Goal: Task Accomplishment & Management: Complete application form

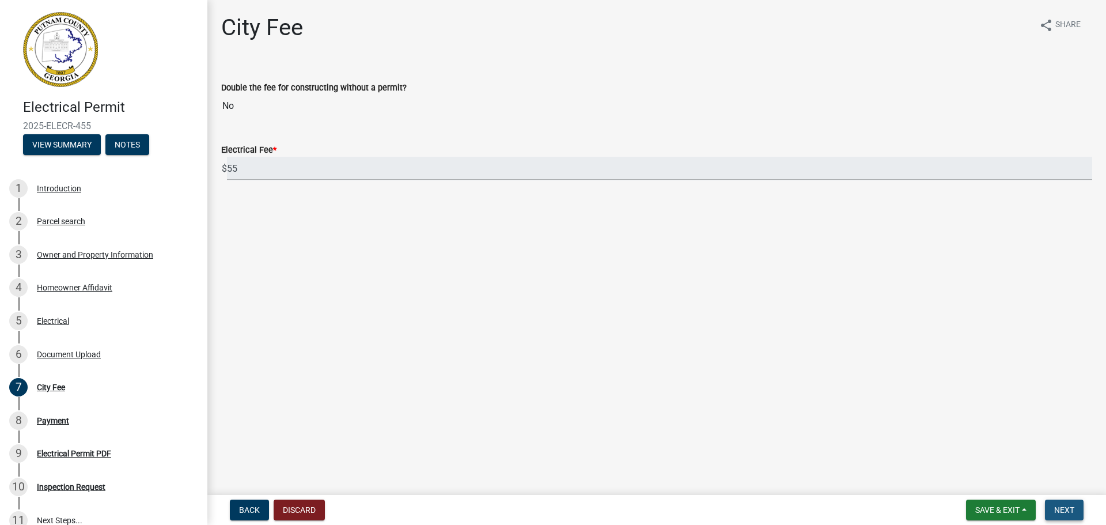
click at [1063, 507] on span "Next" at bounding box center [1064, 509] width 20 height 9
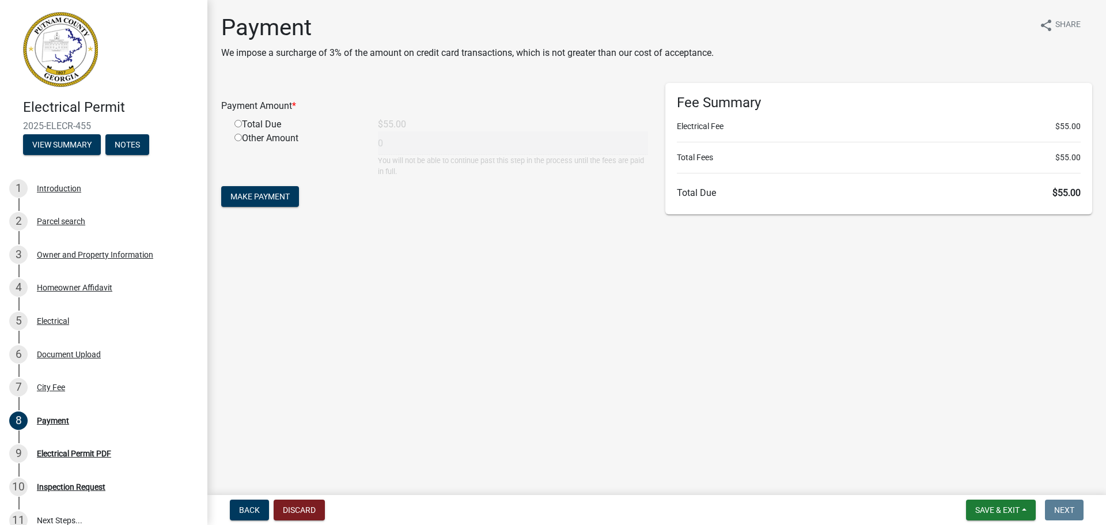
click at [237, 124] on input "radio" at bounding box center [238, 123] width 7 height 7
radio input "true"
type input "55"
click at [258, 201] on span "Make Payment" at bounding box center [259, 196] width 59 height 9
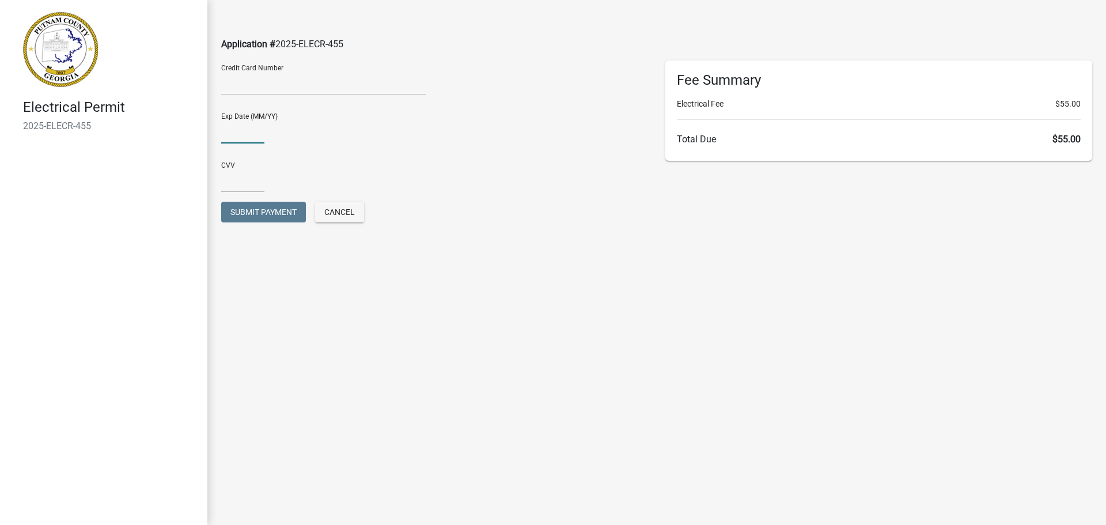
type input "06/27"
click at [251, 184] on input "text" at bounding box center [242, 181] width 43 height 24
type input "127"
click at [221, 202] on button "Submit Payment" at bounding box center [263, 212] width 85 height 21
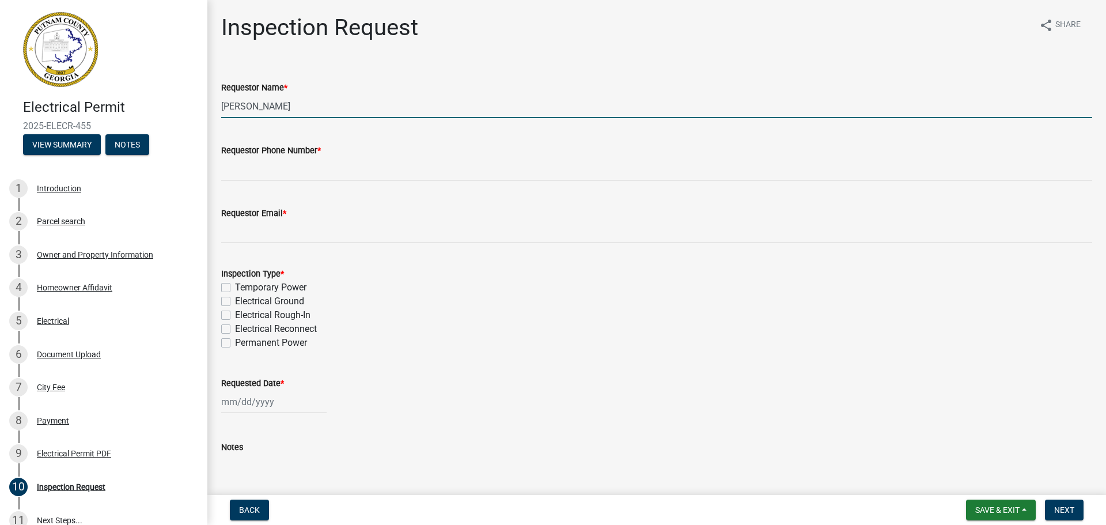
click at [294, 107] on input "[PERSON_NAME]" at bounding box center [656, 106] width 871 height 24
type input "[PERSON_NAME] [PERSON_NAME] (realtor)"
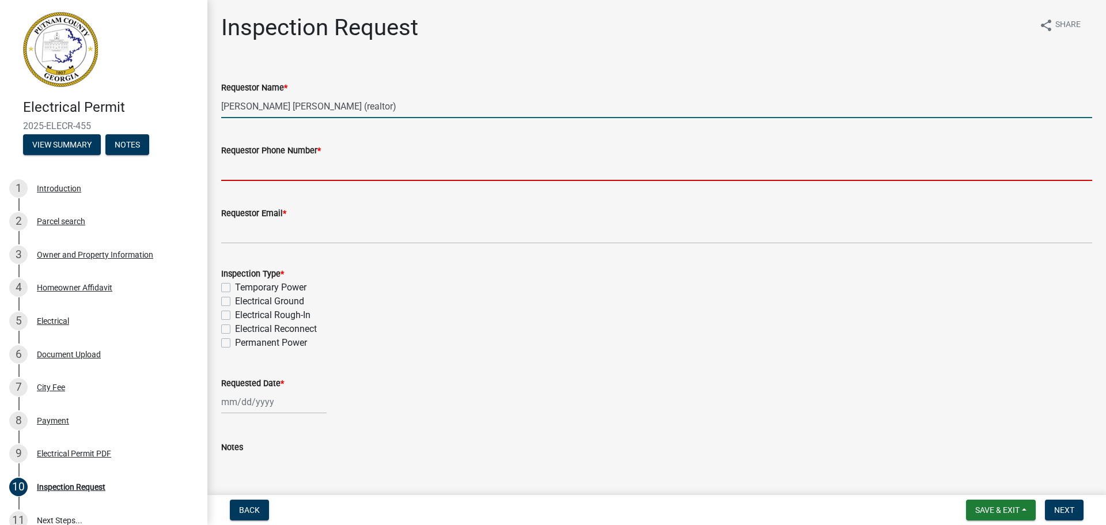
click at [260, 165] on input "Requestor Phone Number *" at bounding box center [656, 169] width 871 height 24
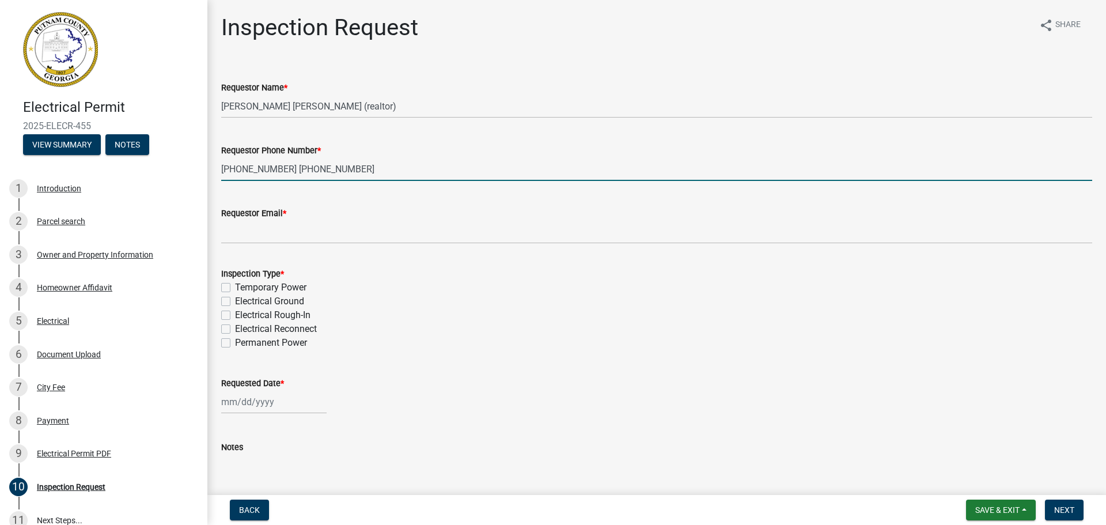
type input "[PHONE_NUMBER] [PHONE_NUMBER]"
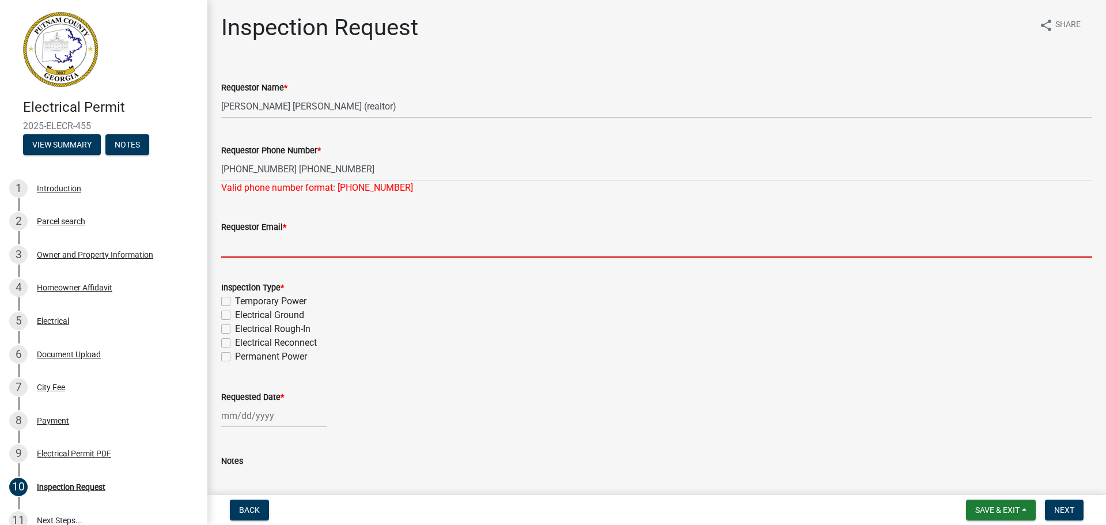
click at [277, 239] on input "Requestor Email *" at bounding box center [656, 246] width 871 height 24
type input "[EMAIL_ADDRESS][DOMAIN_NAME]"
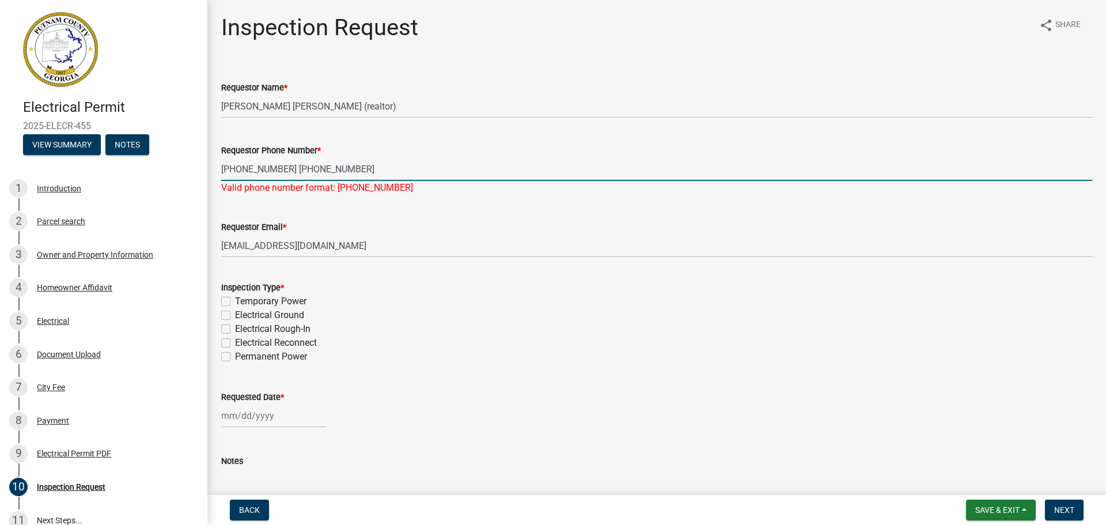
drag, startPoint x: 279, startPoint y: 167, endPoint x: 219, endPoint y: 168, distance: 59.9
click at [219, 168] on div "Requestor Phone Number * [PHONE_NUMBER] [PHONE_NUMBER] Valid phone number forma…" at bounding box center [657, 160] width 889 height 67
type input "[PHONE_NUMBER]"
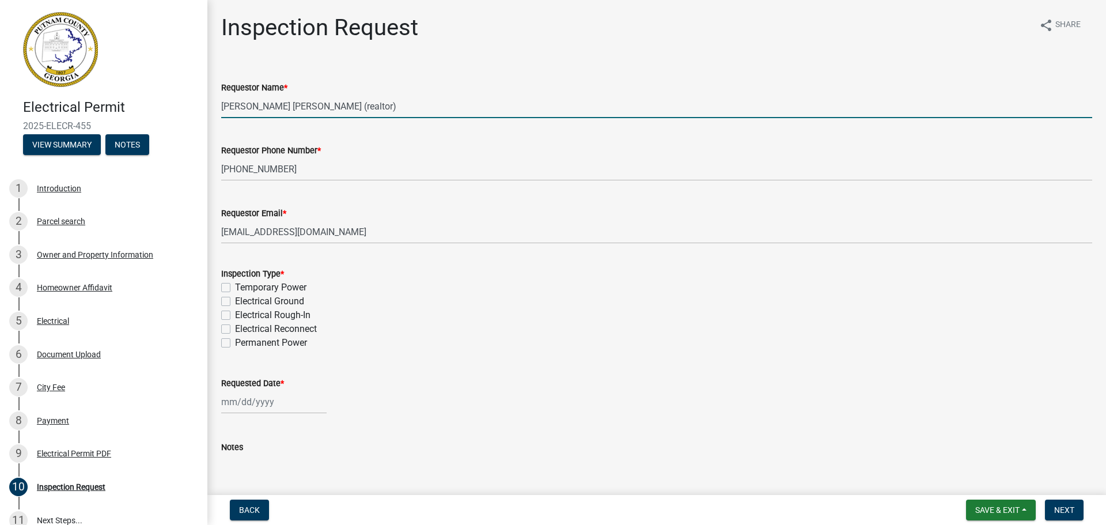
drag, startPoint x: 277, startPoint y: 104, endPoint x: 204, endPoint y: 104, distance: 72.6
click at [204, 104] on div "Electrical Permit 2025-ELECR-455 View Summary Notes 1 Introduction 2 Parcel sea…" at bounding box center [553, 262] width 1106 height 525
type input "[PERSON_NAME] (realtor)"
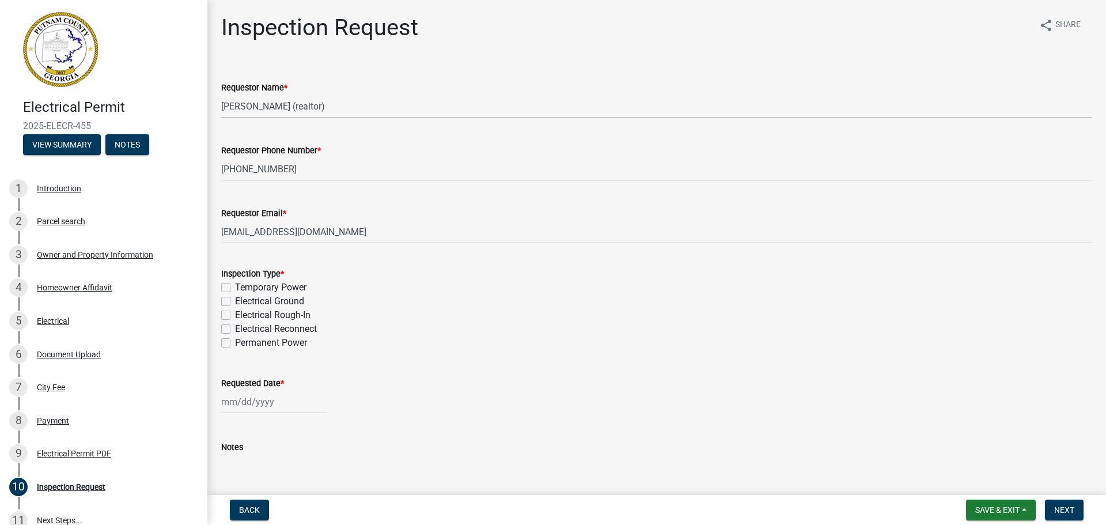
click at [235, 289] on label "Temporary Power" at bounding box center [270, 288] width 71 height 14
click at [235, 288] on input "Temporary Power" at bounding box center [238, 284] width 7 height 7
checkbox input "true"
checkbox input "false"
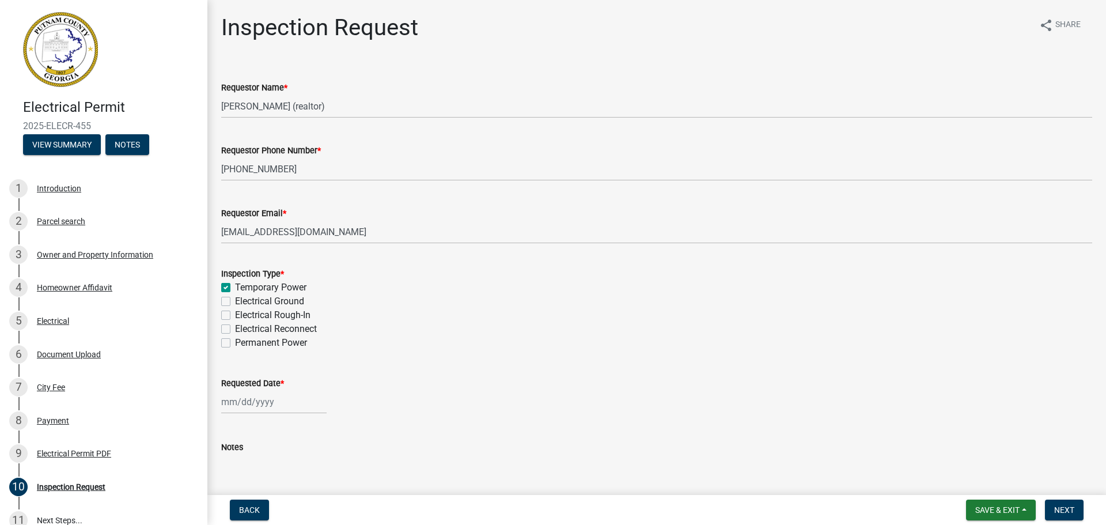
checkbox input "false"
click at [235, 331] on label "Electrical Reconnect" at bounding box center [276, 329] width 82 height 14
click at [235, 330] on input "Electrical Reconnect" at bounding box center [238, 325] width 7 height 7
checkbox input "true"
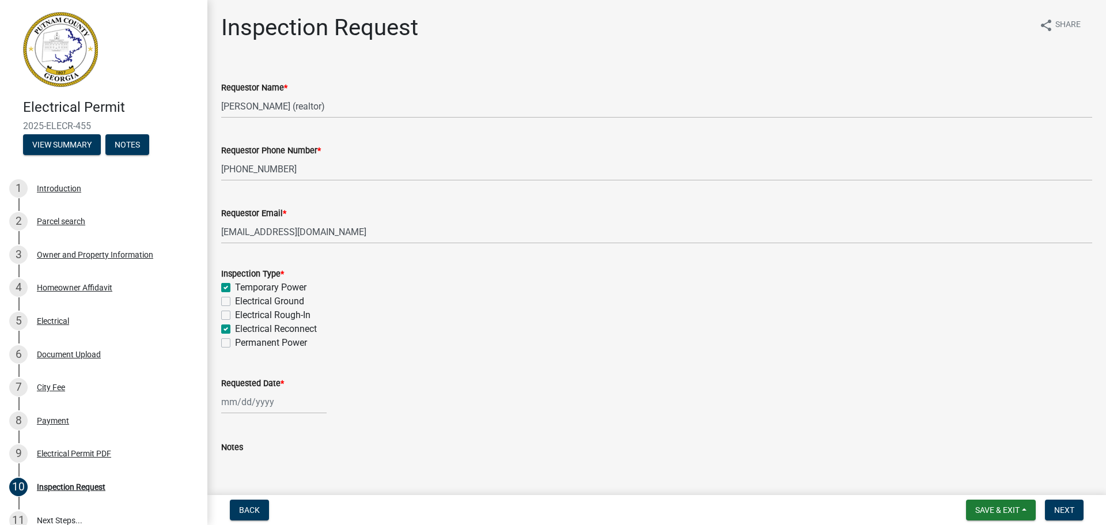
checkbox input "true"
checkbox input "false"
checkbox input "true"
checkbox input "false"
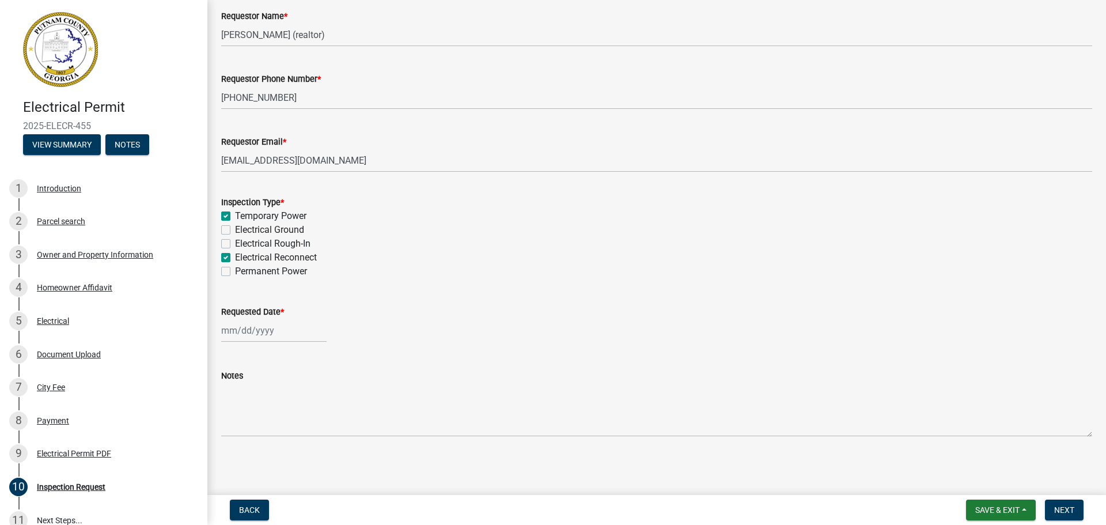
scroll to position [72, 0]
select select "8"
select select "2025"
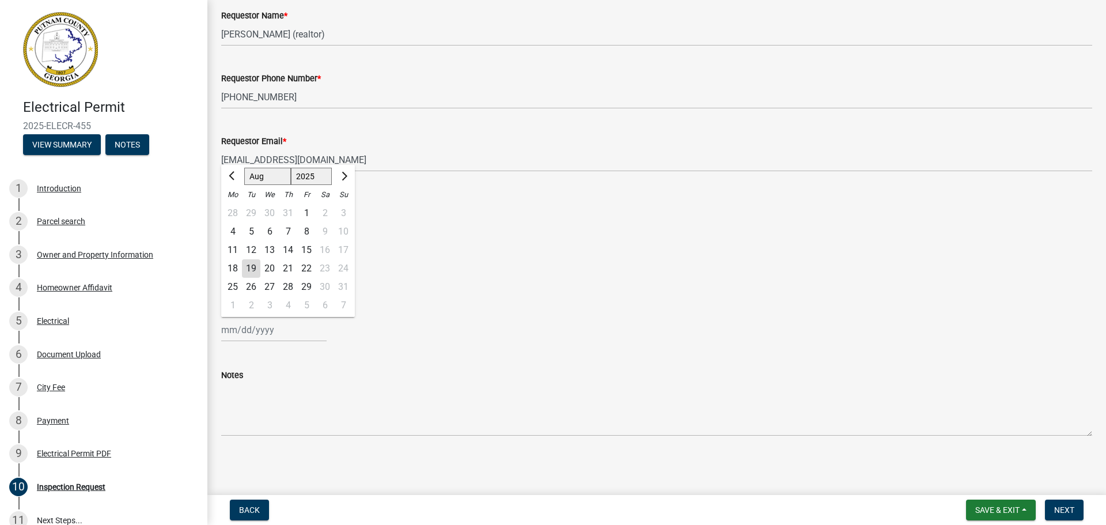
click at [255, 329] on div "[PERSON_NAME] Feb Mar Apr [PERSON_NAME][DATE] Oct Nov [DATE] 1526 1527 1528 152…" at bounding box center [273, 330] width 105 height 24
click at [253, 270] on div "19" at bounding box center [251, 268] width 18 height 18
type input "[DATE]"
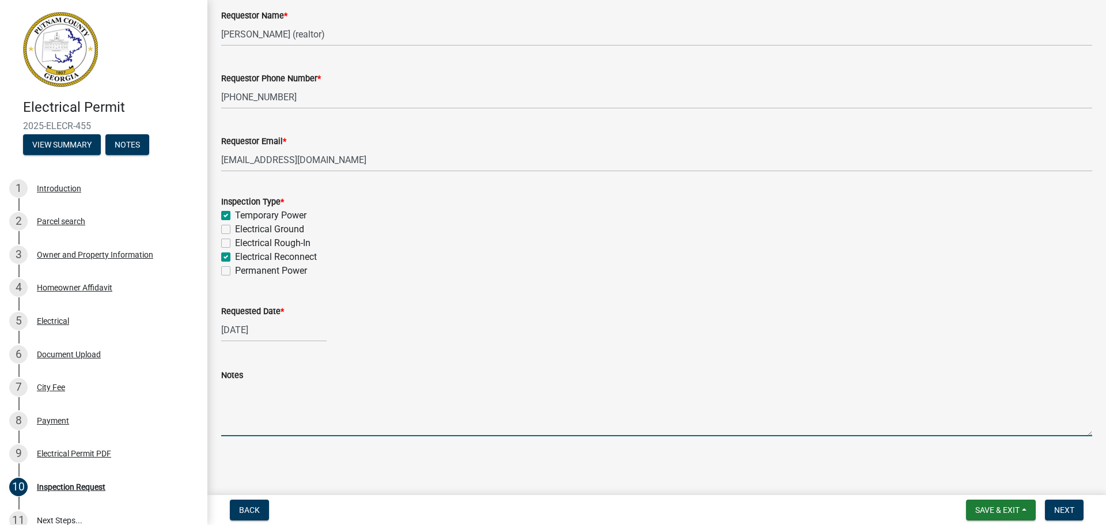
click at [251, 393] on textarea "Notes" at bounding box center [656, 409] width 871 height 54
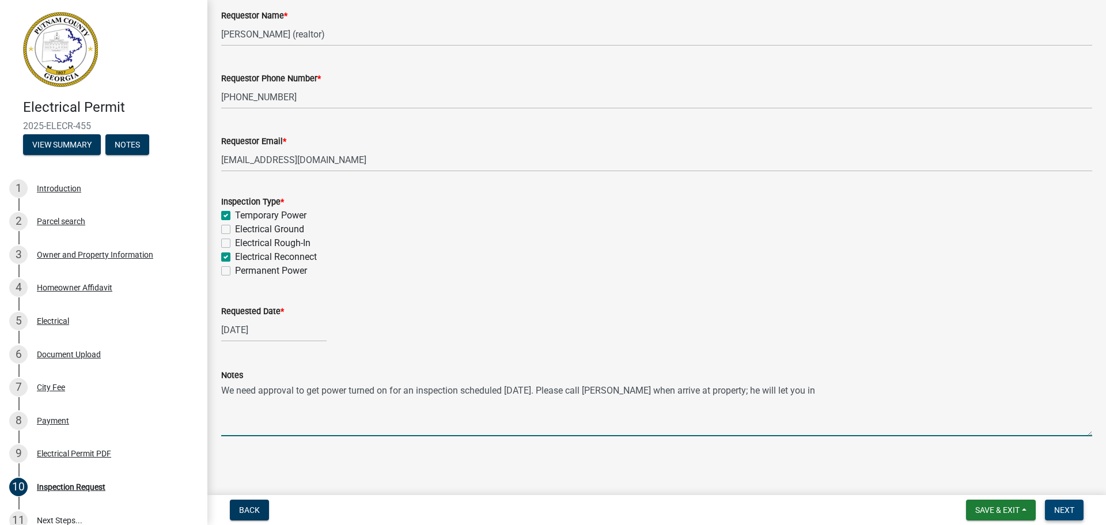
type textarea "We need approval to get power turned on for an inspection scheduled [DATE]. Ple…"
click at [1073, 505] on span "Next" at bounding box center [1064, 509] width 20 height 9
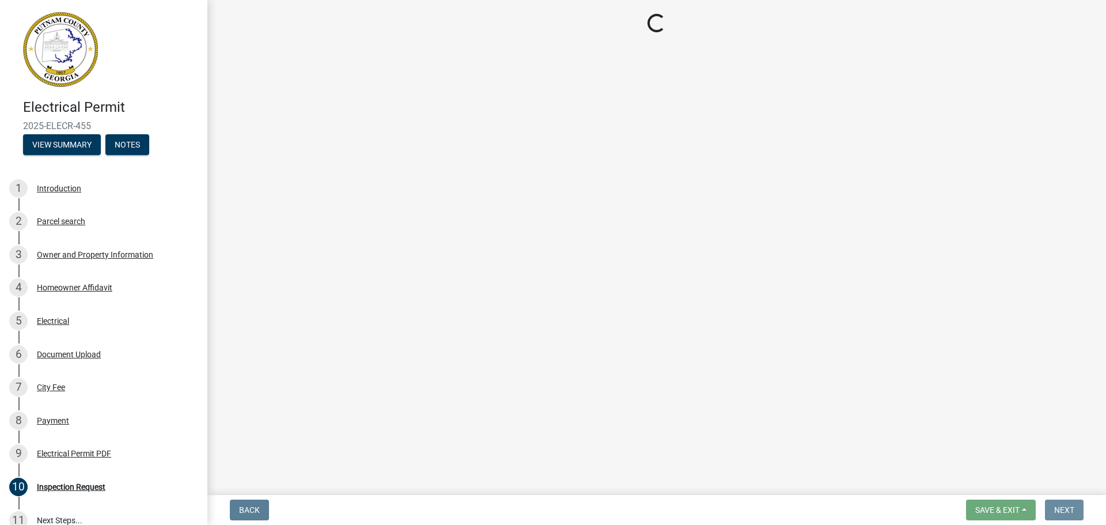
scroll to position [0, 0]
